Goal: Navigation & Orientation: Find specific page/section

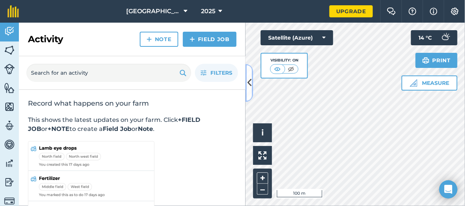
click at [248, 85] on icon at bounding box center [250, 82] width 4 height 13
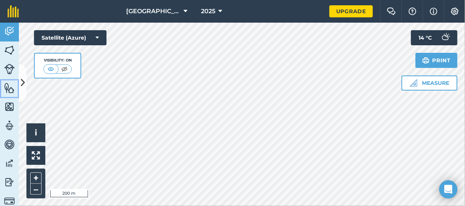
click at [14, 86] on img at bounding box center [9, 87] width 11 height 11
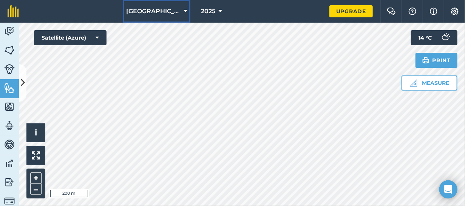
click at [189, 12] on button "[GEOGRAPHIC_DATA]" at bounding box center [156, 11] width 67 height 23
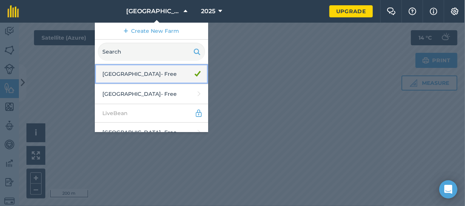
click at [161, 72] on link "[GEOGRAPHIC_DATA] - Free" at bounding box center [151, 74] width 113 height 20
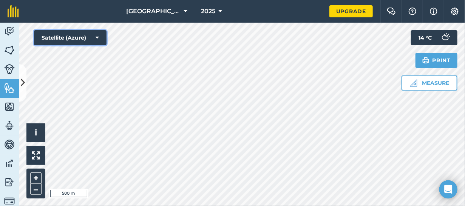
click at [89, 33] on button "Satellite (Azure)" at bounding box center [70, 37] width 73 height 15
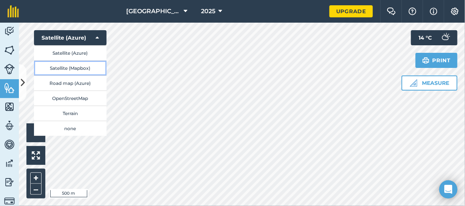
click at [80, 69] on button "Satellite (Mapbox)" at bounding box center [70, 67] width 73 height 15
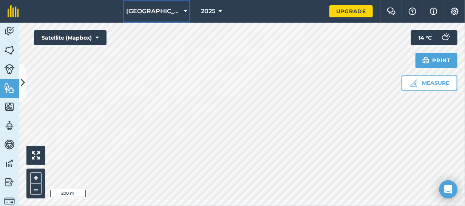
click at [156, 10] on span "[GEOGRAPHIC_DATA]" at bounding box center [153, 11] width 54 height 9
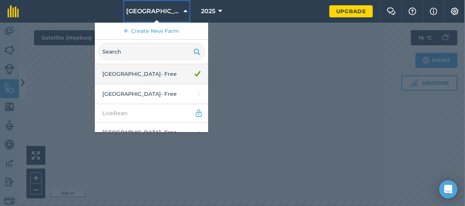
scroll to position [76, 0]
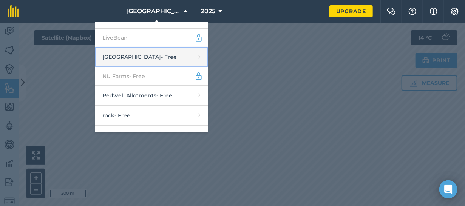
click at [146, 56] on link "Nafferton Farm - Free" at bounding box center [151, 57] width 113 height 20
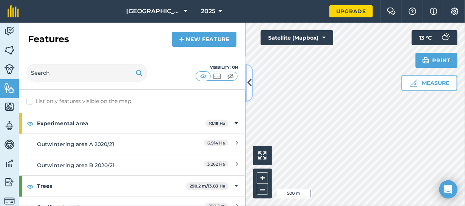
click at [248, 83] on icon at bounding box center [250, 82] width 4 height 13
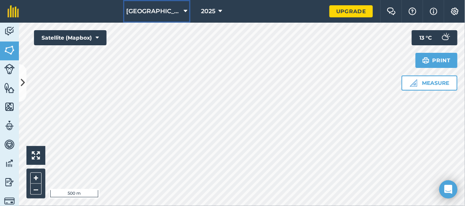
click at [178, 11] on button "[GEOGRAPHIC_DATA]" at bounding box center [156, 11] width 67 height 23
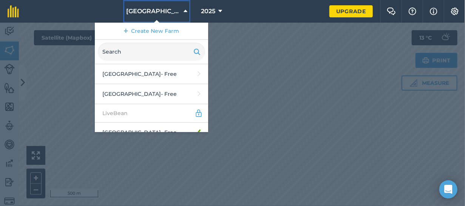
click at [178, 11] on button "[GEOGRAPHIC_DATA]" at bounding box center [156, 11] width 67 height 23
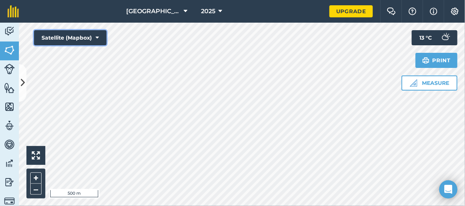
click at [98, 39] on icon at bounding box center [97, 38] width 3 height 8
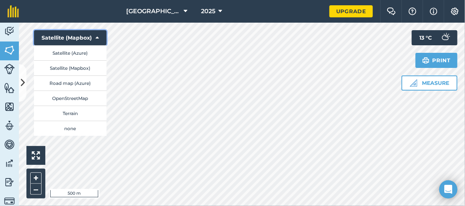
click at [98, 39] on icon at bounding box center [97, 38] width 3 height 8
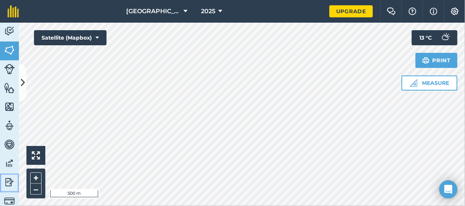
click at [13, 181] on img at bounding box center [9, 182] width 11 height 11
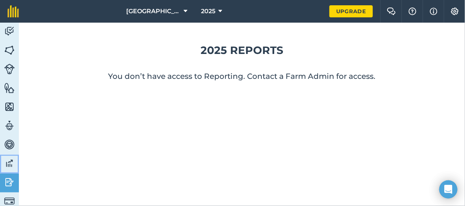
click at [10, 166] on img at bounding box center [9, 163] width 11 height 11
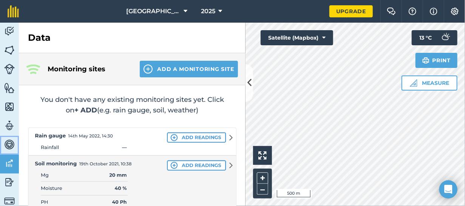
click at [11, 148] on img at bounding box center [9, 144] width 11 height 11
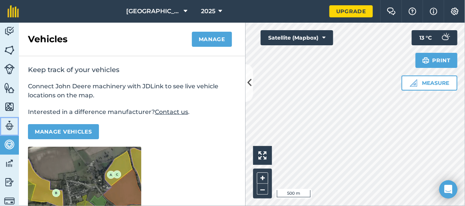
click at [11, 132] on link "Team" at bounding box center [9, 126] width 19 height 19
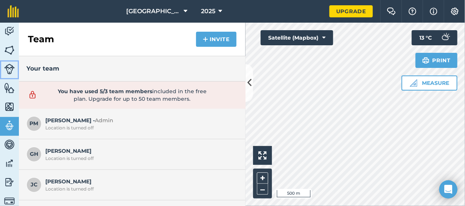
click at [11, 70] on img at bounding box center [9, 69] width 11 height 11
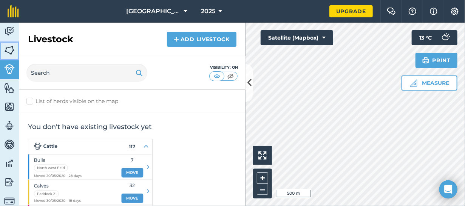
click at [5, 51] on img at bounding box center [9, 50] width 11 height 11
